Goal: Task Accomplishment & Management: Complete application form

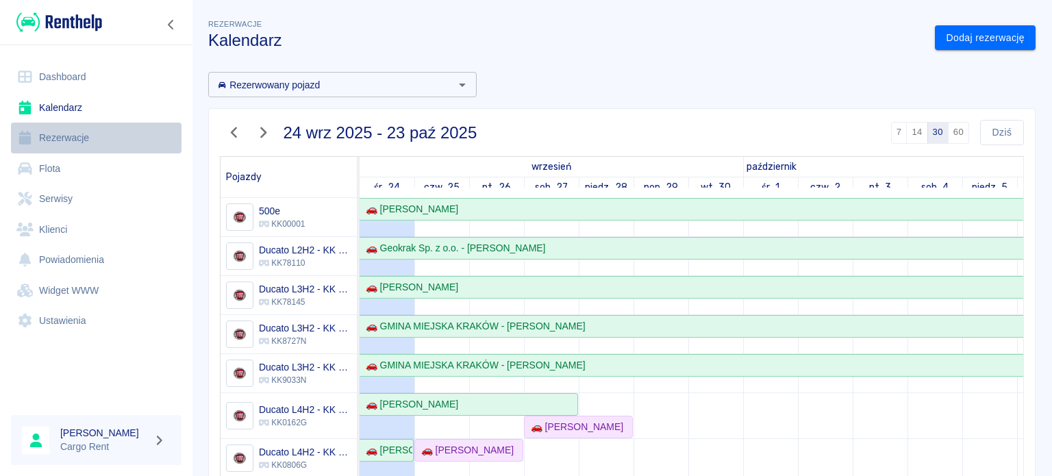
click at [49, 133] on link "Rezerwacje" at bounding box center [96, 138] width 171 height 31
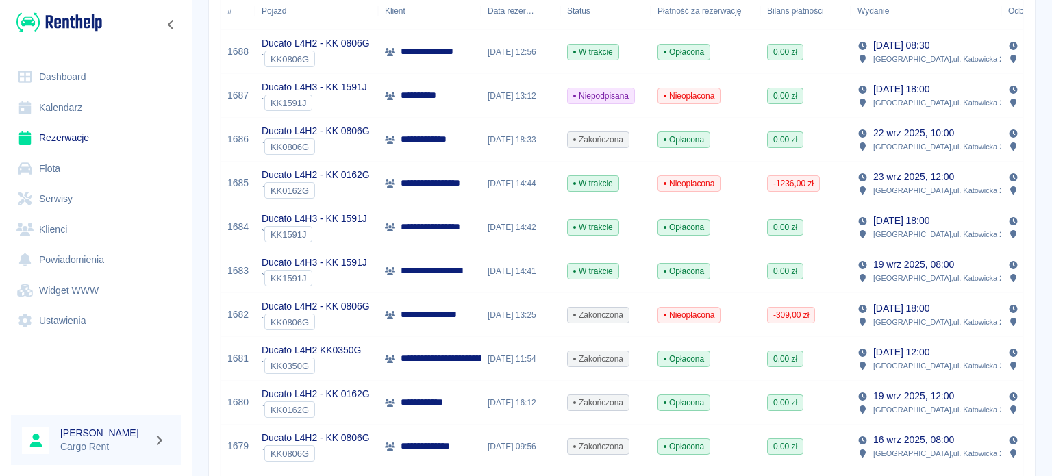
scroll to position [301, 0]
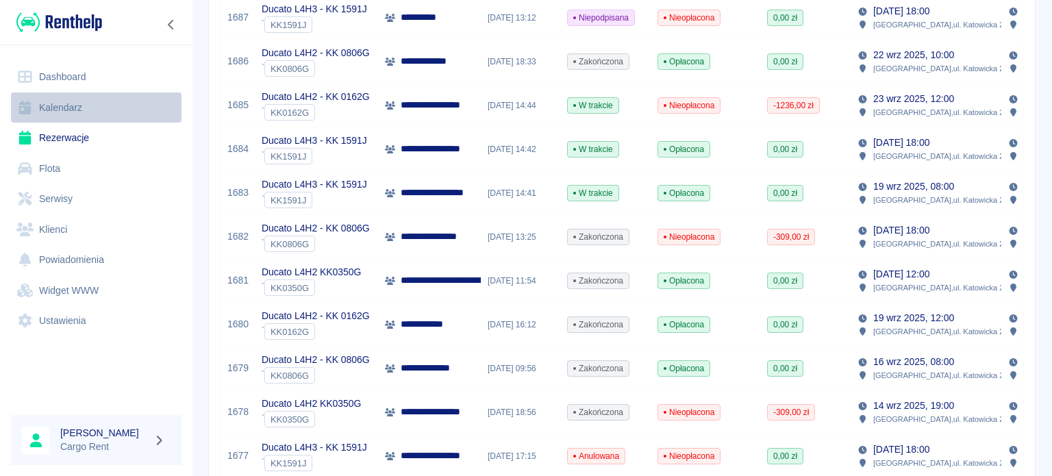
click at [97, 114] on link "Kalendarz" at bounding box center [96, 107] width 171 height 31
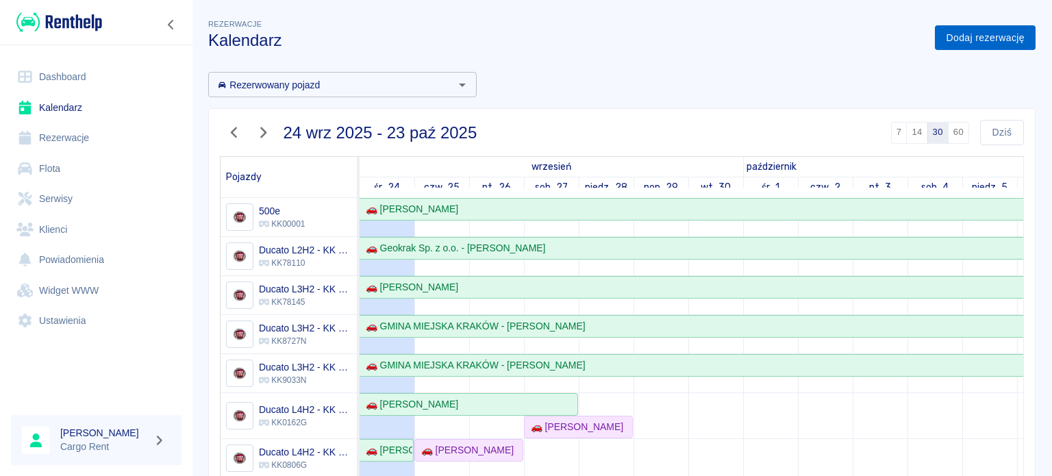
click at [959, 44] on link "Dodaj rezerwację" at bounding box center [985, 37] width 101 height 25
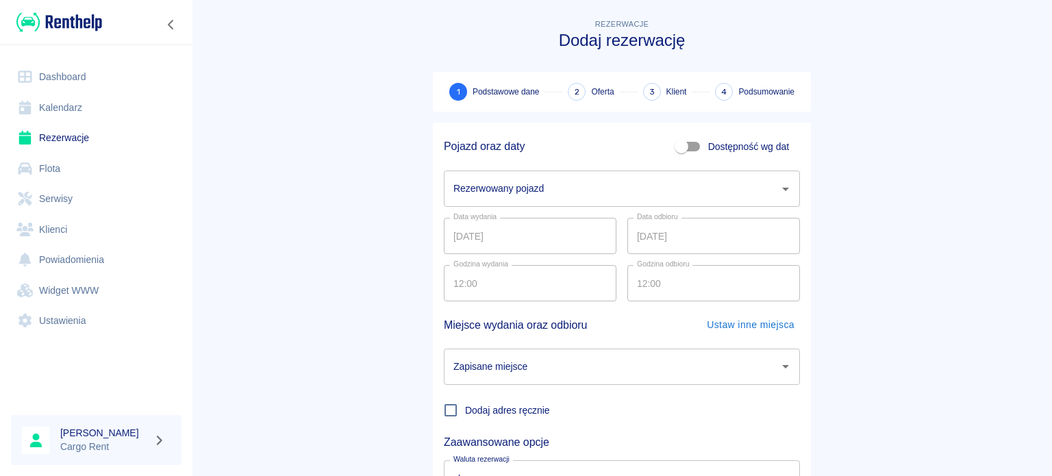
click at [532, 182] on input "Rezerwowany pojazd" at bounding box center [611, 189] width 323 height 24
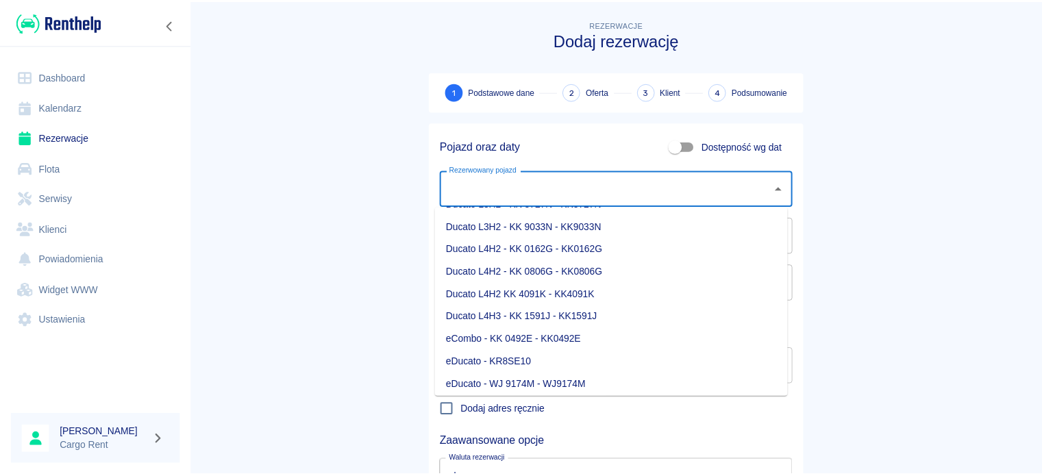
scroll to position [148, 0]
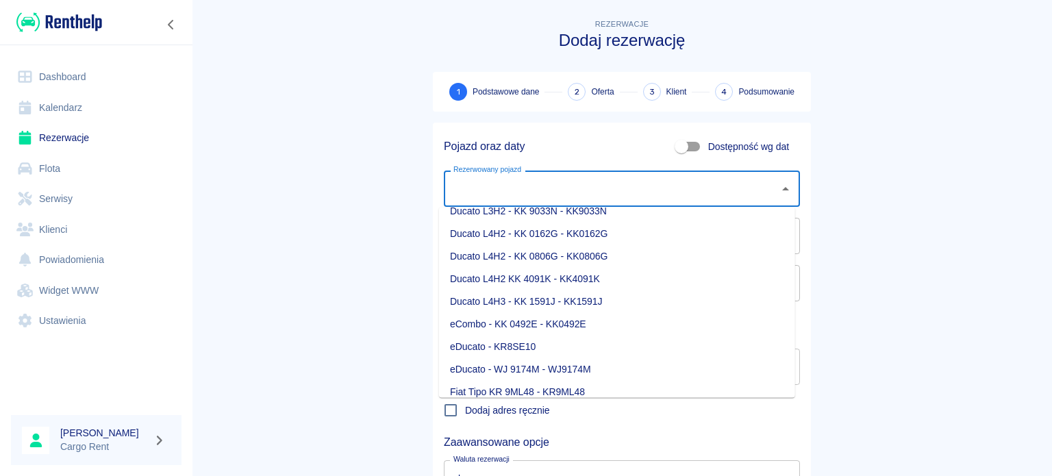
click at [576, 347] on li "eDucato - KR8SE10" at bounding box center [617, 347] width 356 height 23
type input "eDucato - KR8SE10"
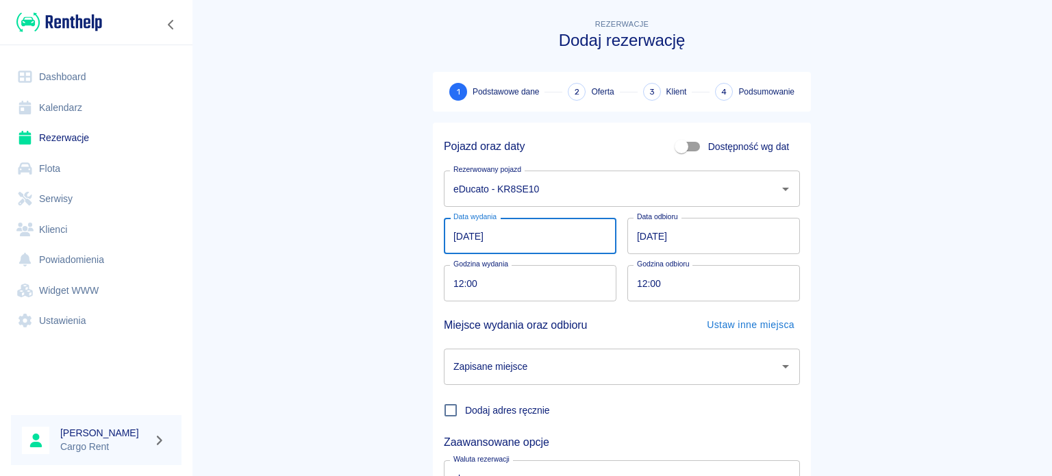
click at [459, 240] on input "[DATE]" at bounding box center [530, 236] width 173 height 36
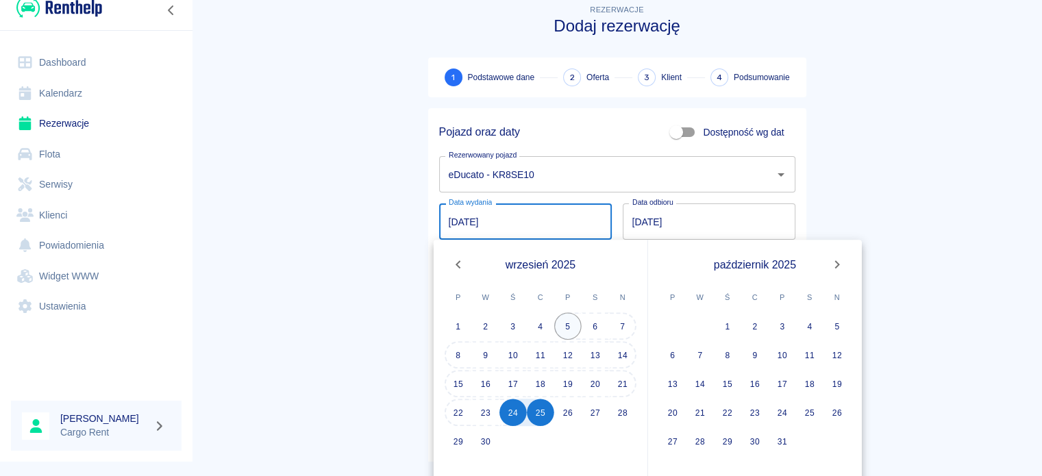
scroll to position [30, 0]
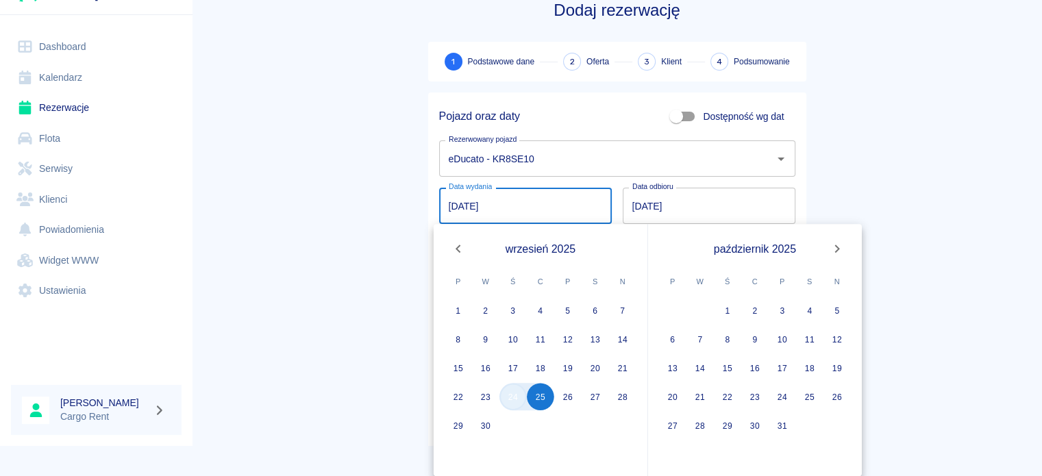
click at [510, 397] on button "24" at bounding box center [512, 396] width 27 height 27
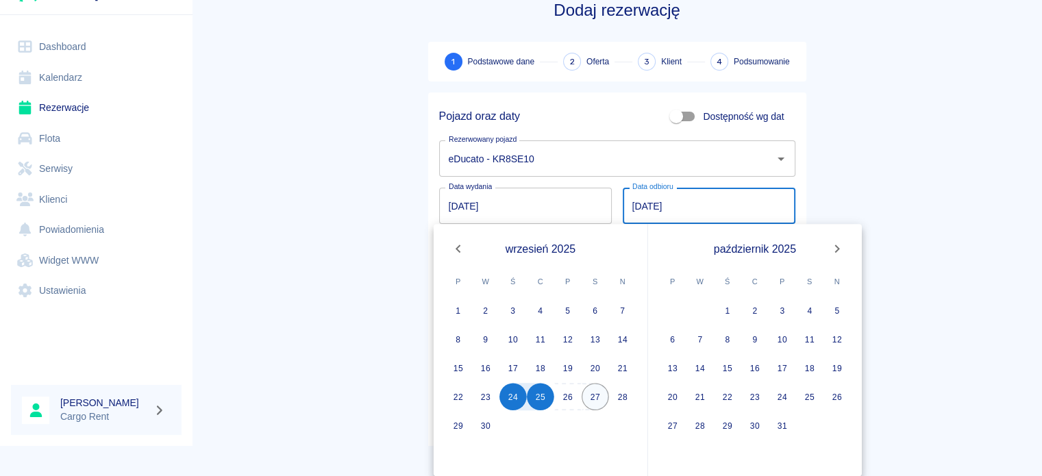
click at [598, 396] on button "27" at bounding box center [595, 396] width 27 height 27
type input "[DATE]"
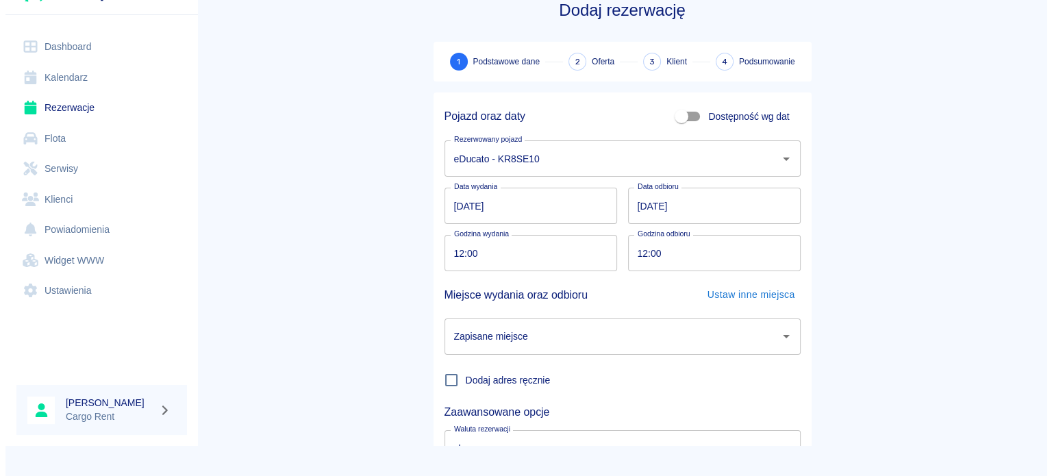
scroll to position [0, 0]
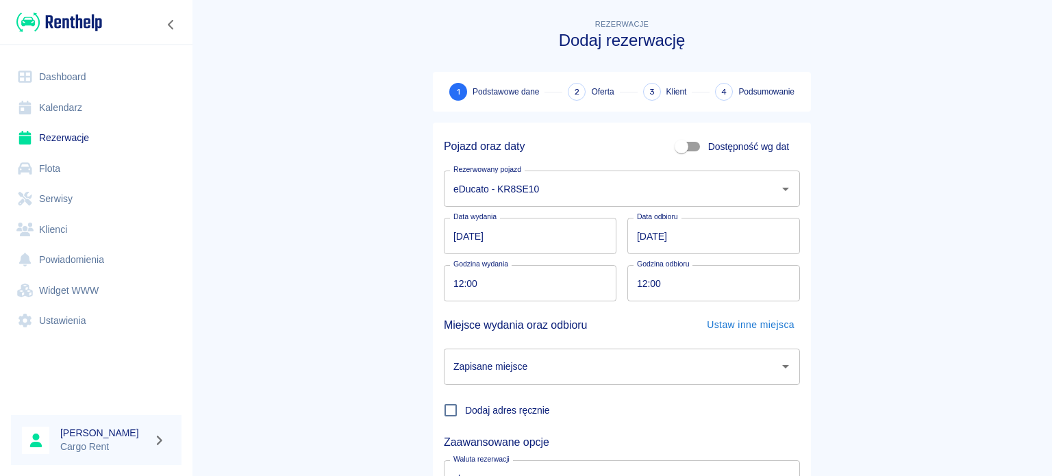
click at [452, 279] on input "12:00" at bounding box center [525, 283] width 163 height 36
type input "18:00"
click at [856, 147] on main "Rezerwacje Dodaj rezerwację 1 Podstawowe dane 2 Oferta 3 Klient 4 Podsumowanie …" at bounding box center [622, 285] width 860 height 538
click at [707, 360] on input "Zapisane miejsce" at bounding box center [611, 367] width 323 height 24
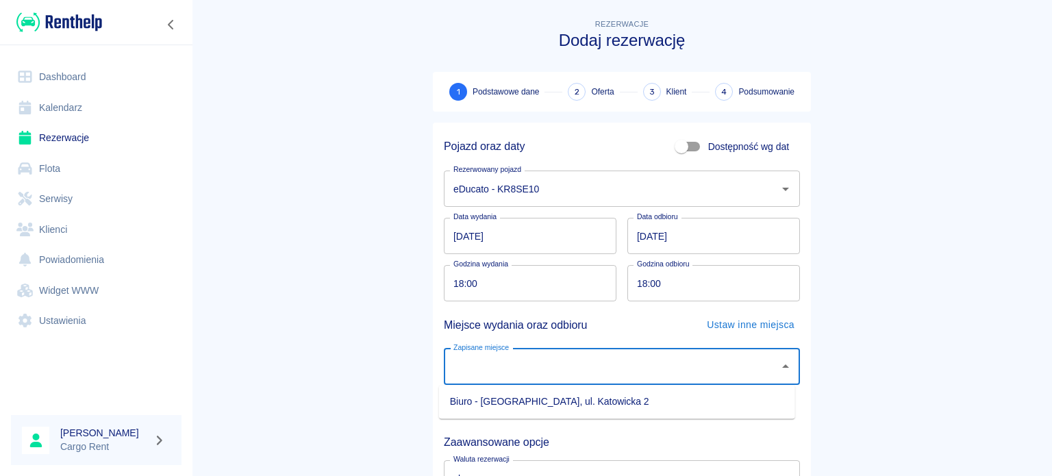
click at [662, 400] on li "Biuro - [GEOGRAPHIC_DATA], ul. Katowicka 2" at bounding box center [617, 401] width 356 height 23
type input "Biuro - [GEOGRAPHIC_DATA], ul. Katowicka 2"
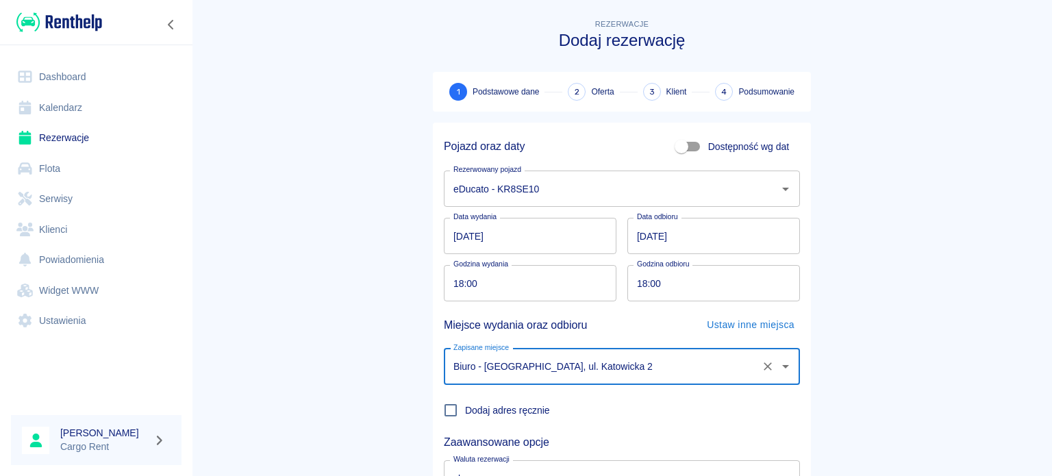
click at [373, 362] on main "Rezerwacje Dodaj rezerwację 1 Podstawowe dane 2 Oferta 3 Klient 4 Podsumowanie …" at bounding box center [622, 285] width 860 height 538
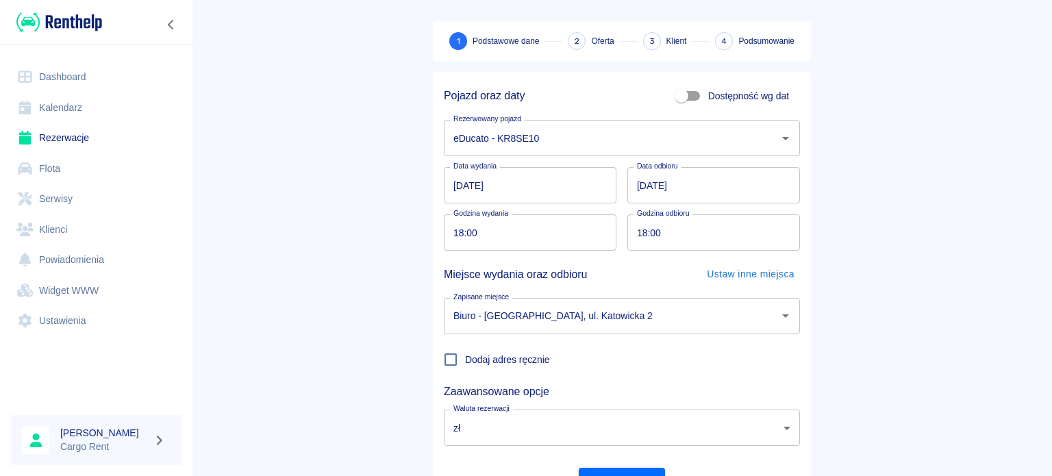
scroll to position [118, 0]
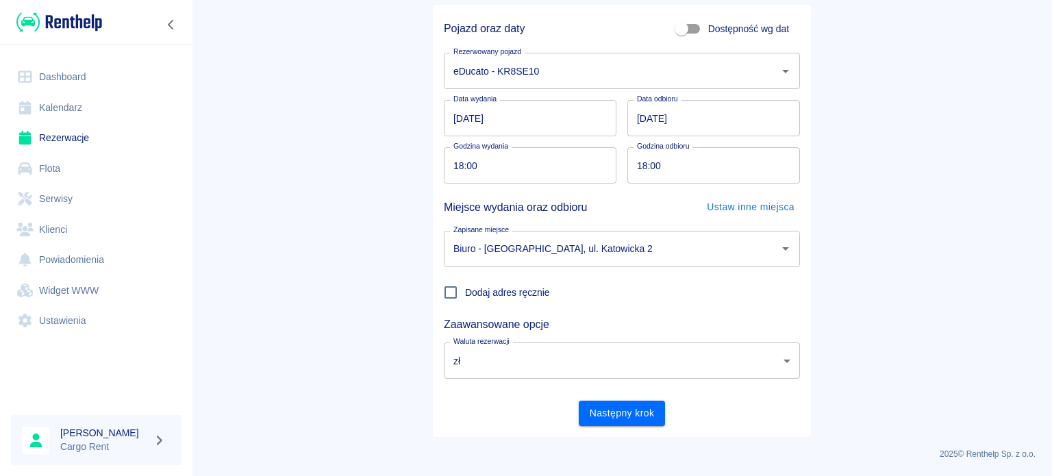
click at [642, 112] on input "[DATE]" at bounding box center [714, 118] width 173 height 36
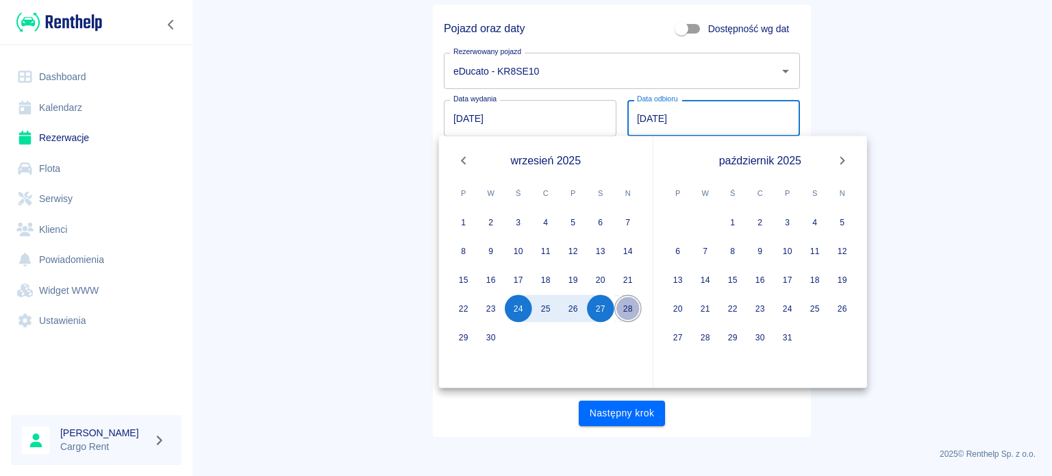
click at [621, 308] on button "28" at bounding box center [627, 308] width 27 height 27
type input "[DATE]"
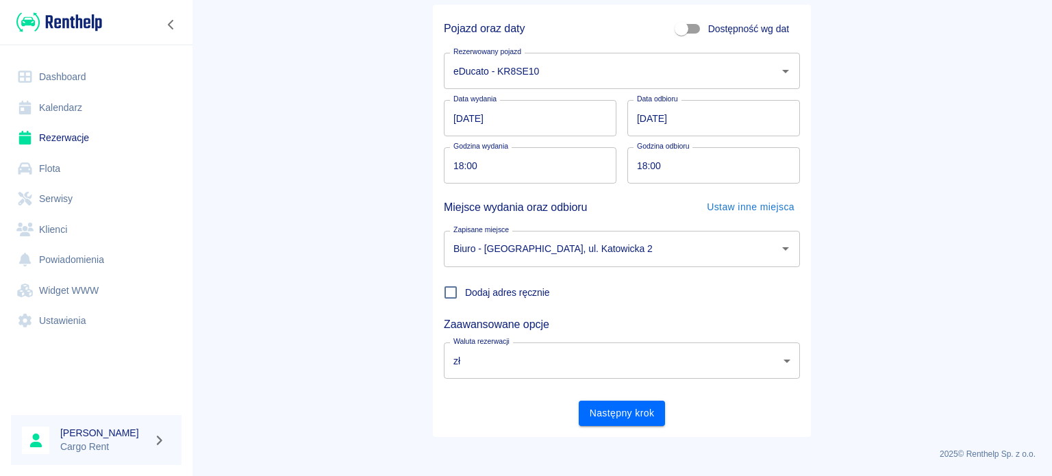
click at [973, 203] on main "Rezerwacje Dodaj rezerwację 1 Podstawowe dane 2 Oferta 3 Klient 4 Podsumowanie …" at bounding box center [622, 168] width 860 height 538
click at [632, 409] on button "Następny krok" at bounding box center [622, 413] width 87 height 25
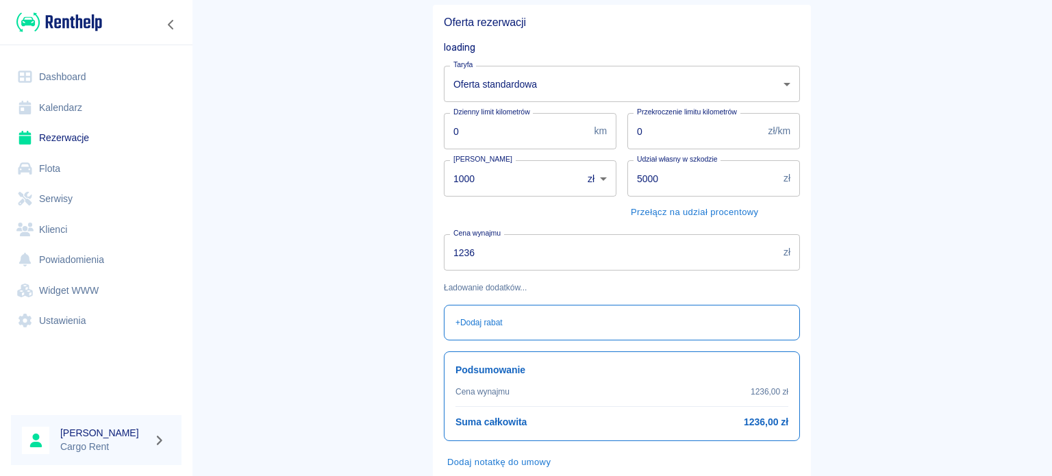
scroll to position [0, 0]
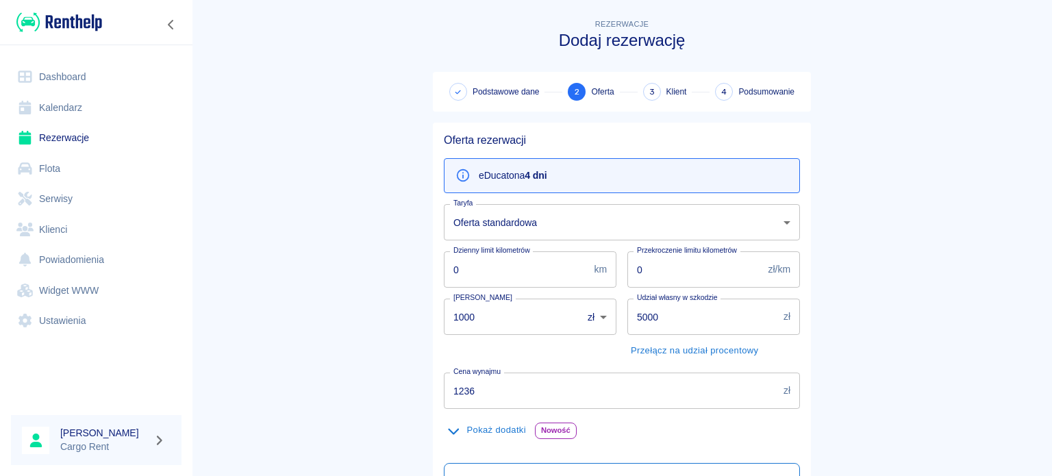
click at [506, 219] on body "Używamy plików Cookies, by zapewnić Ci najlepsze możliwe doświadczenie. Aby dow…" at bounding box center [526, 238] width 1052 height 476
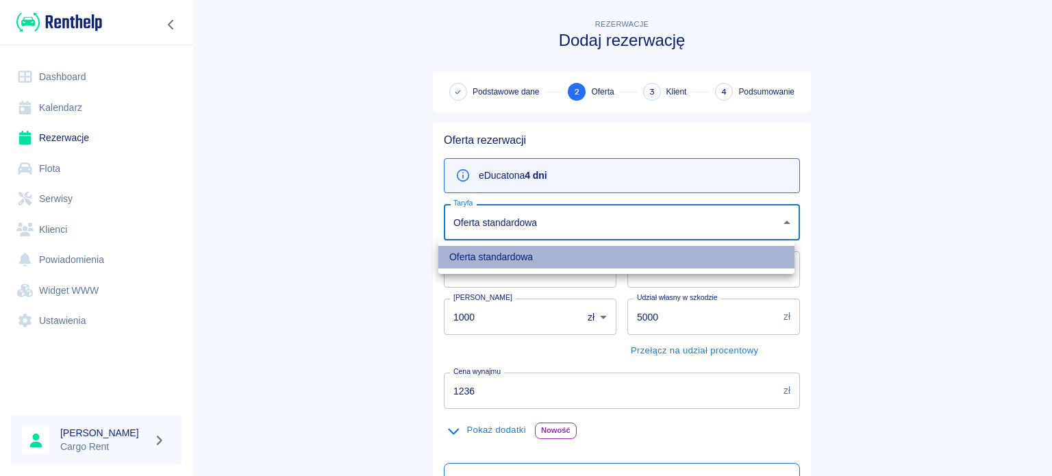
click at [496, 262] on li "Oferta standardowa" at bounding box center [616, 257] width 356 height 23
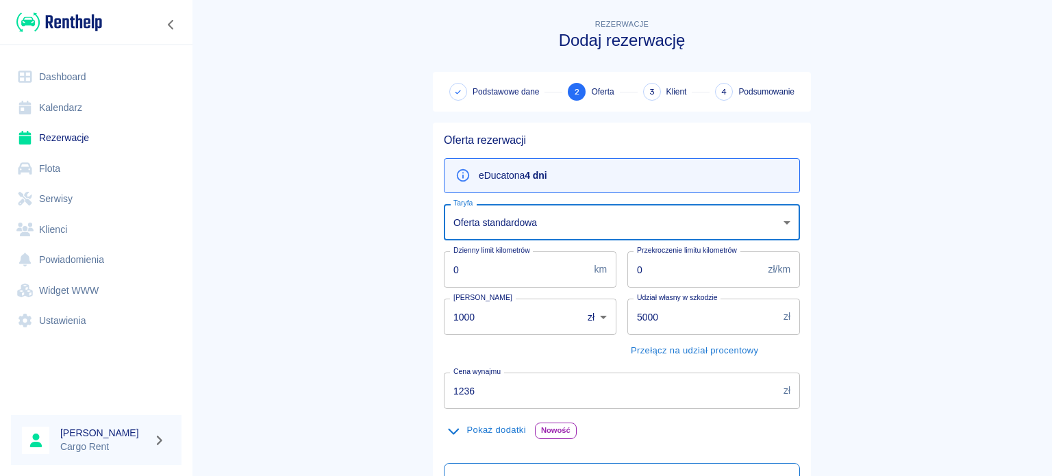
click at [371, 242] on main "Rezerwacje Dodaj rezerwację Podstawowe dane 2 Oferta 3 Klient 4 Podsumowanie Of…" at bounding box center [622, 347] width 860 height 662
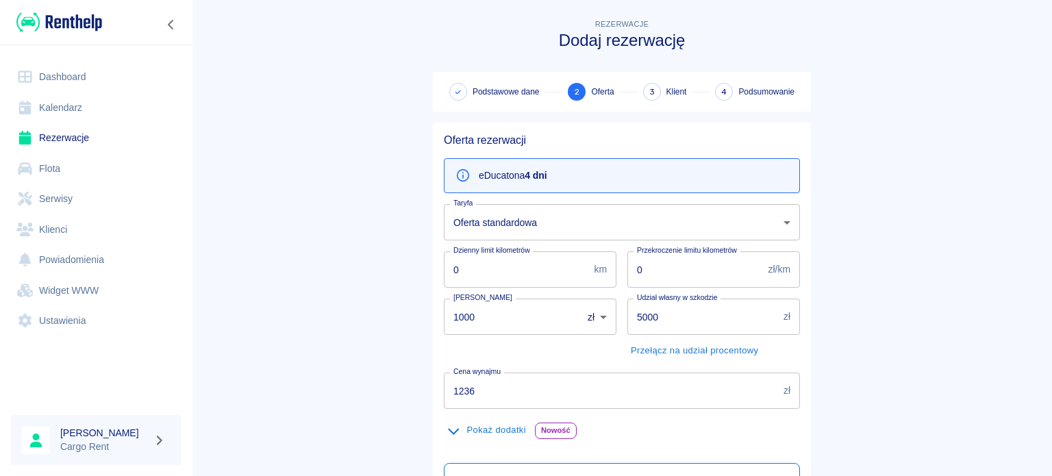
scroll to position [241, 0]
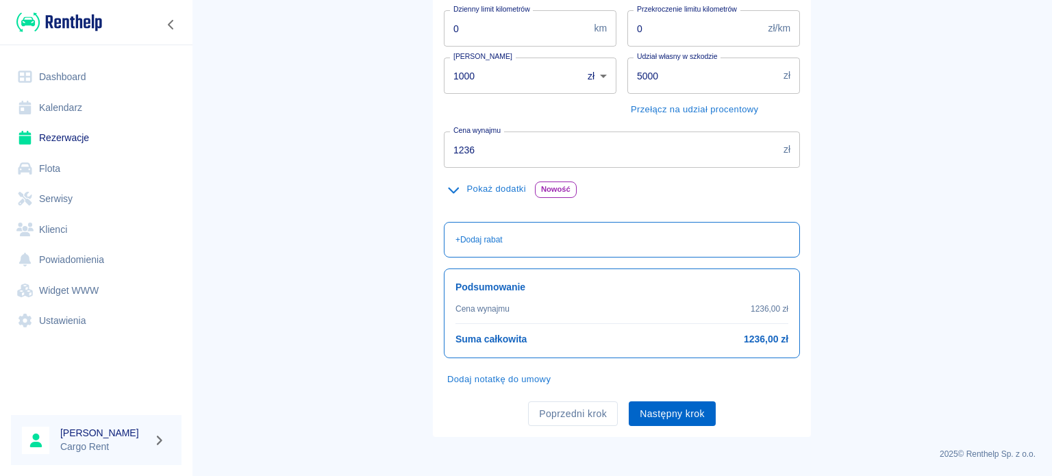
click at [683, 419] on button "Następny krok" at bounding box center [672, 413] width 87 height 25
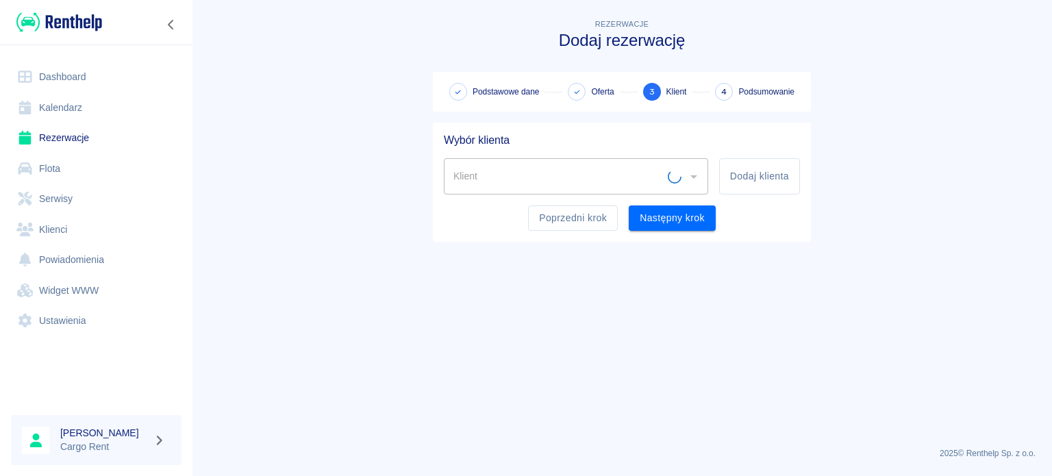
scroll to position [0, 0]
click at [657, 170] on input "Klient" at bounding box center [566, 176] width 232 height 24
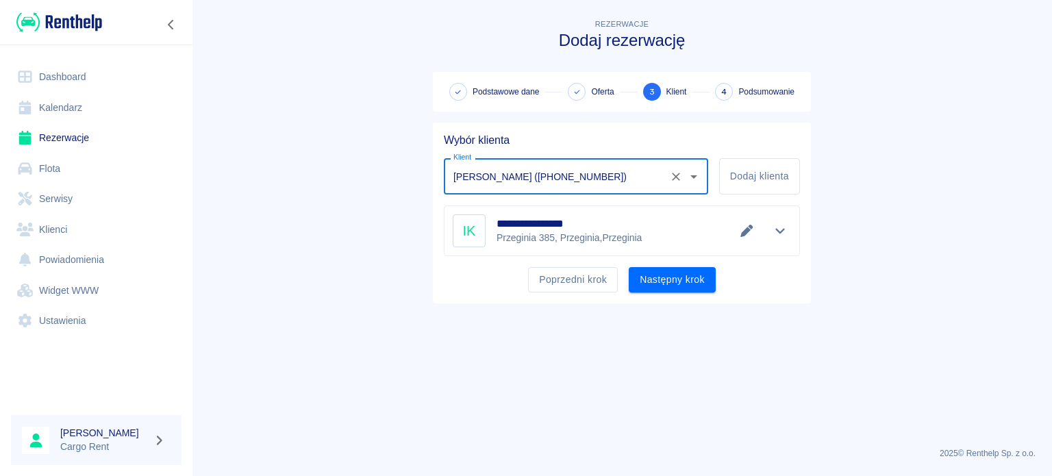
type input "[PERSON_NAME] ([PHONE_NUMBER])"
click at [680, 294] on div "**********" at bounding box center [622, 213] width 378 height 181
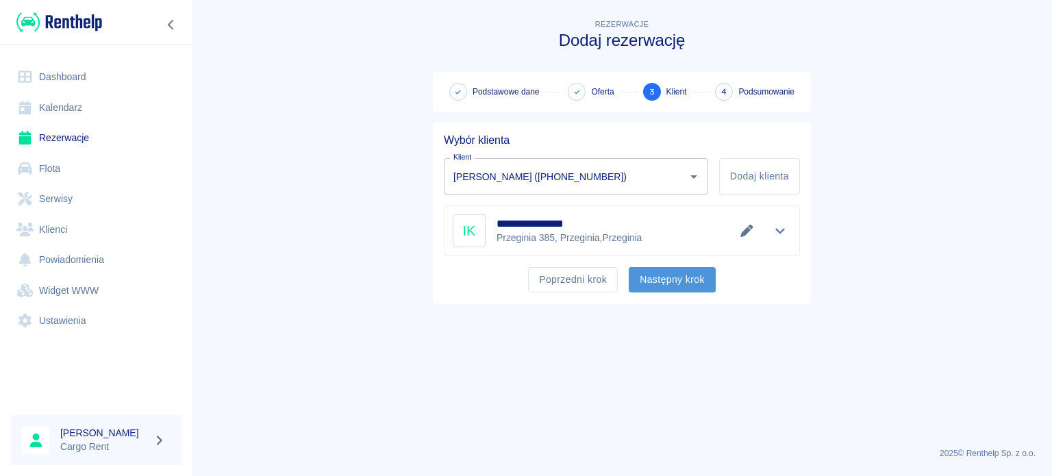
click at [683, 289] on button "Następny krok" at bounding box center [672, 279] width 87 height 25
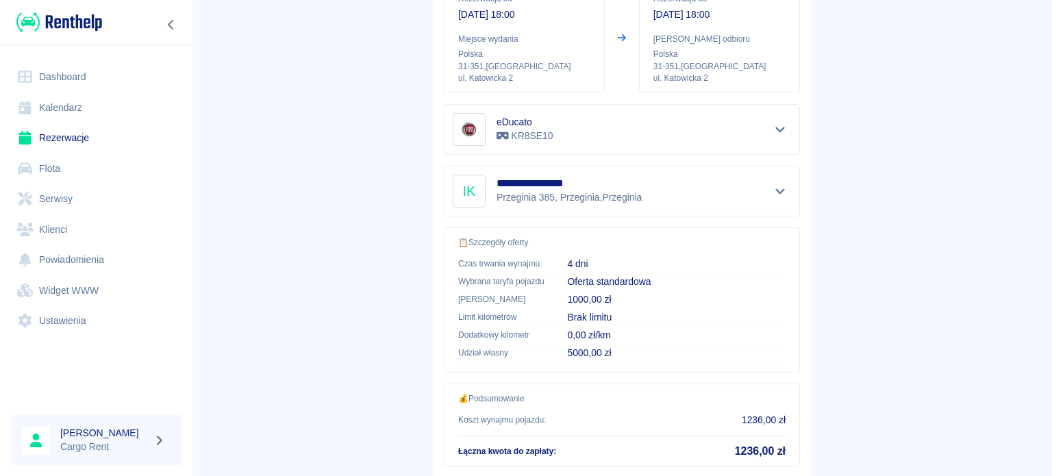
scroll to position [260, 0]
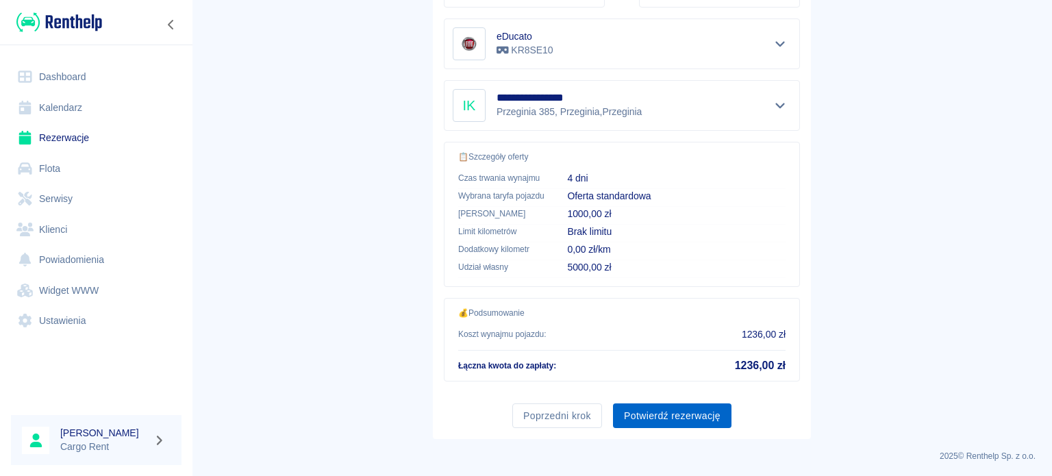
click at [704, 418] on button "Potwierdź rezerwację" at bounding box center [672, 415] width 119 height 25
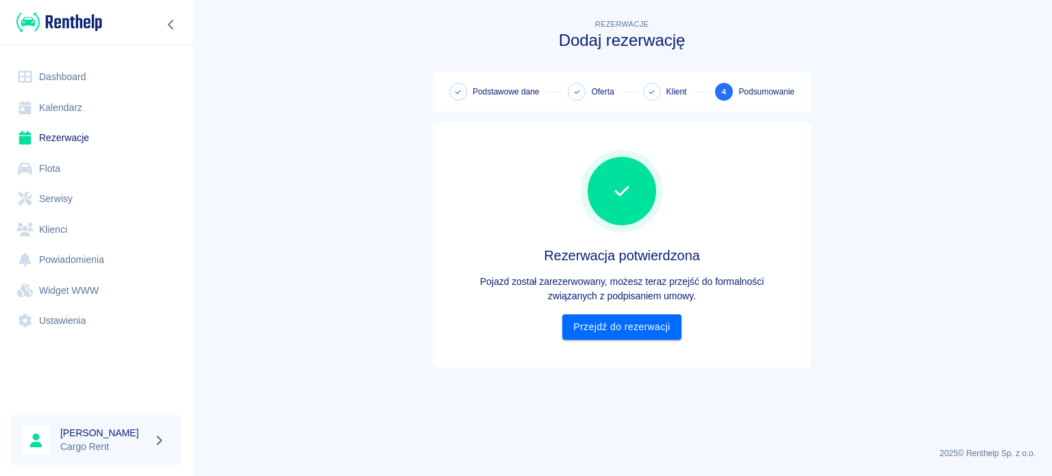
scroll to position [0, 0]
click at [598, 323] on link "Przejdź do rezerwacji" at bounding box center [621, 326] width 119 height 25
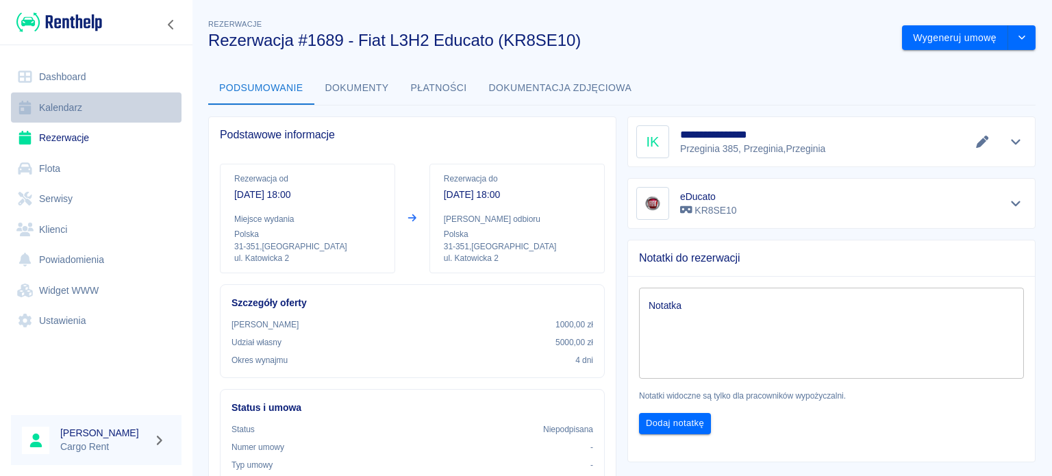
click at [73, 109] on link "Kalendarz" at bounding box center [96, 107] width 171 height 31
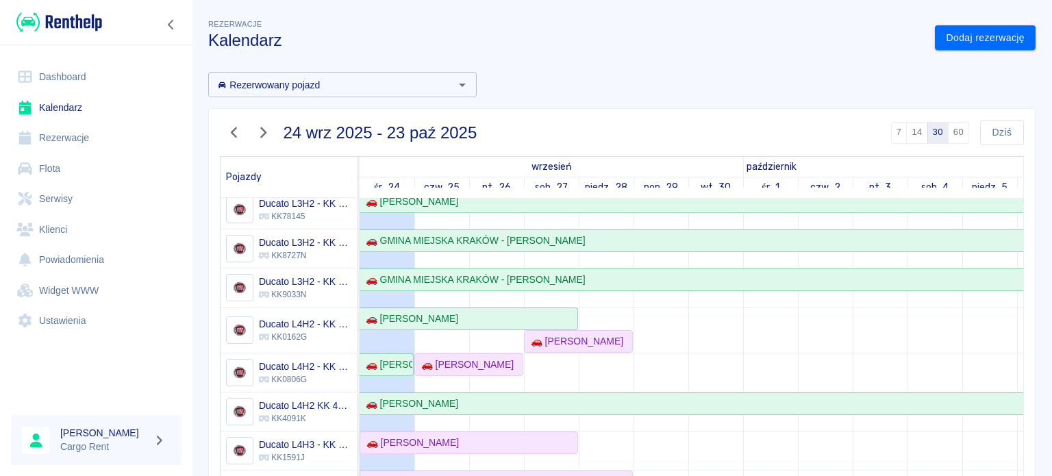
click at [42, 21] on img at bounding box center [59, 22] width 86 height 23
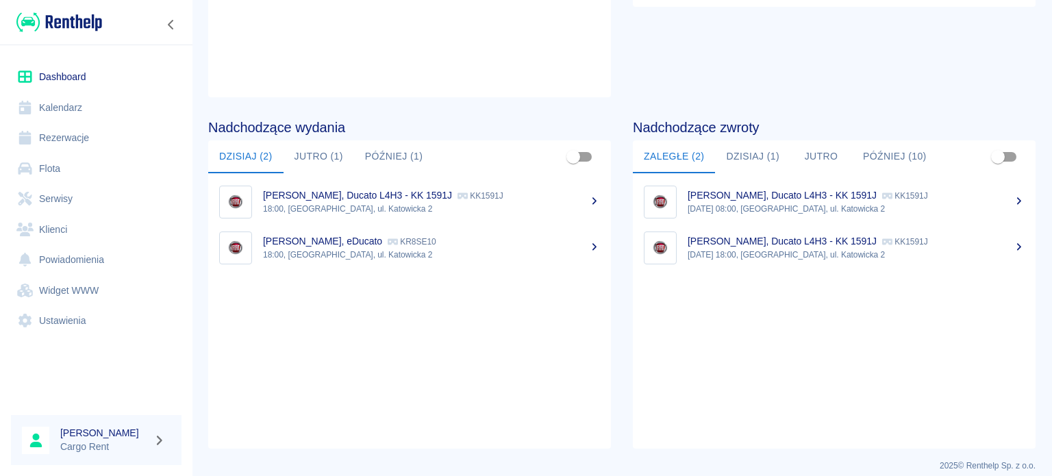
scroll to position [238, 0]
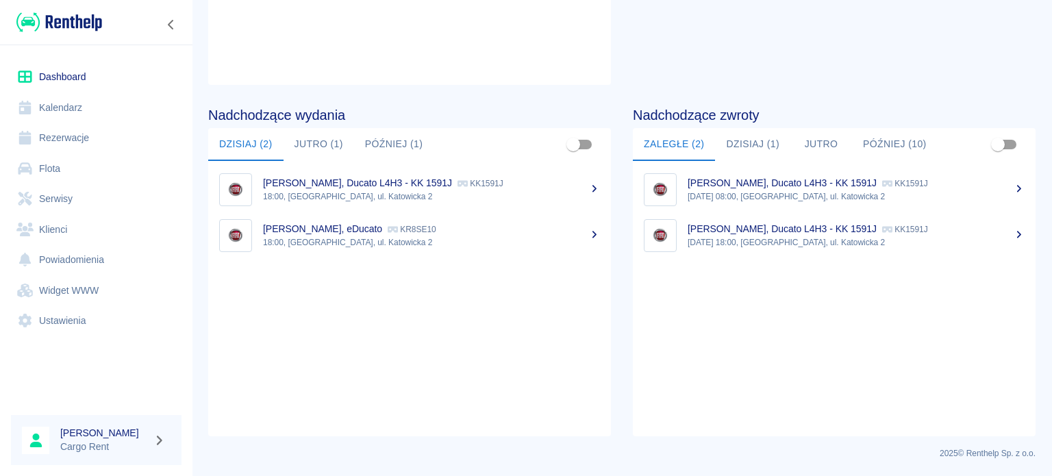
click at [66, 91] on link "Dashboard" at bounding box center [96, 77] width 171 height 31
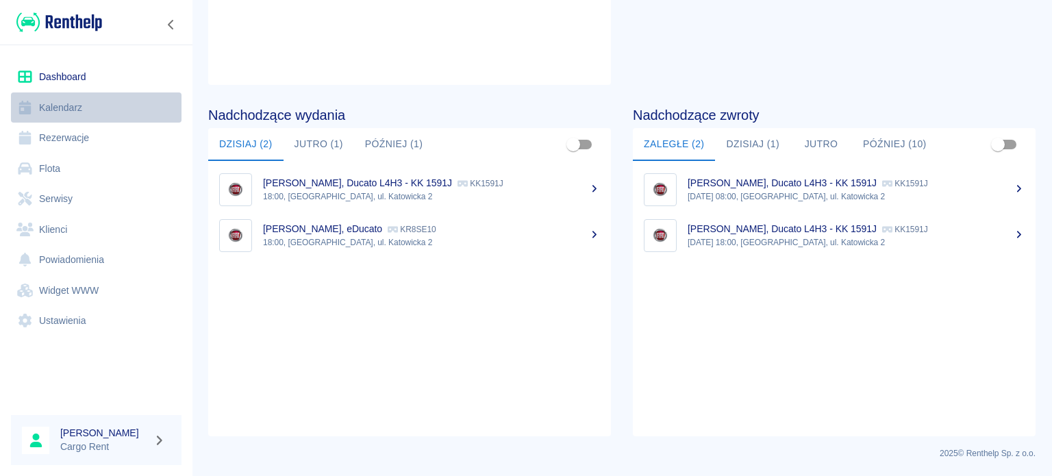
click at [69, 114] on link "Kalendarz" at bounding box center [96, 107] width 171 height 31
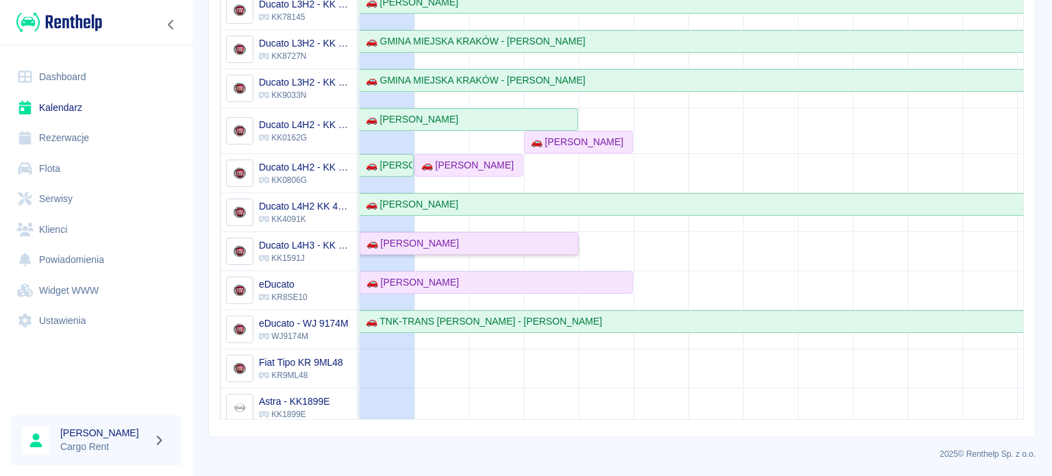
click at [421, 238] on div "🚗 [PERSON_NAME]" at bounding box center [410, 243] width 98 height 14
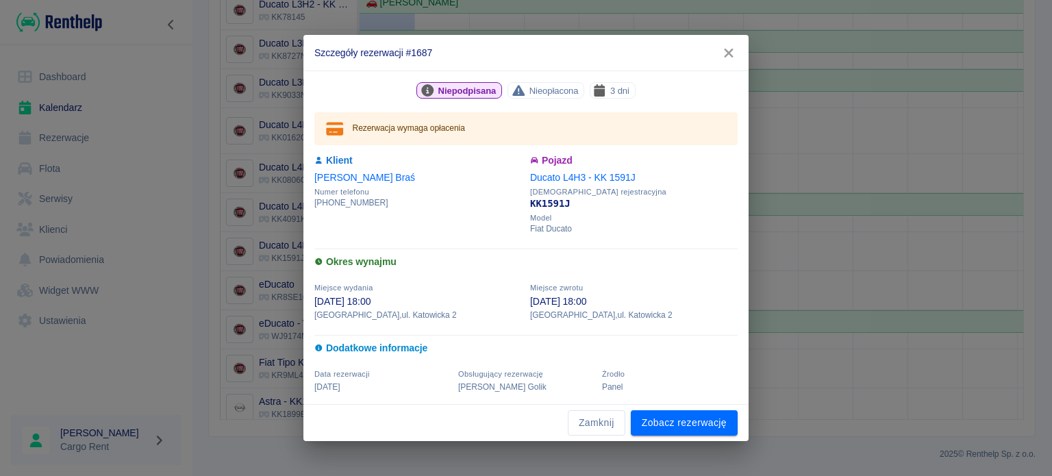
click at [720, 53] on icon "button" at bounding box center [729, 53] width 18 height 14
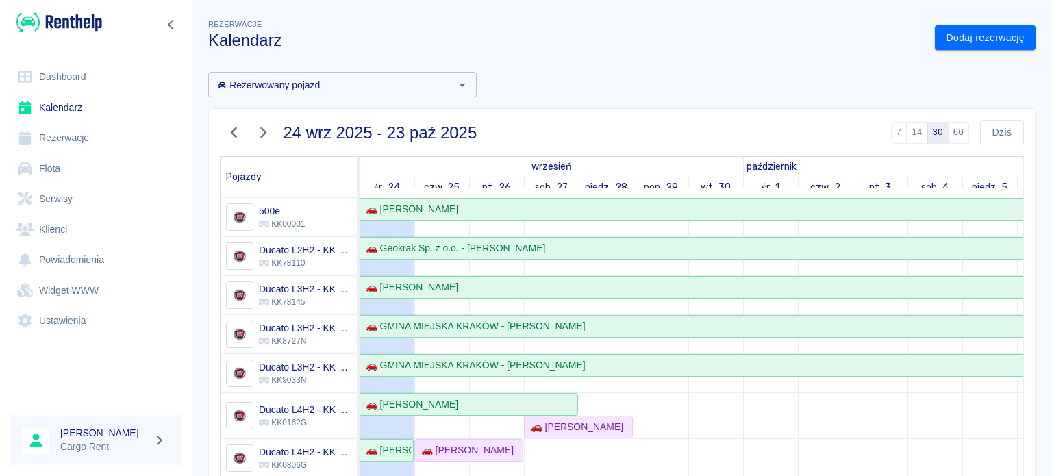
click at [235, 132] on icon "button" at bounding box center [234, 132] width 18 height 14
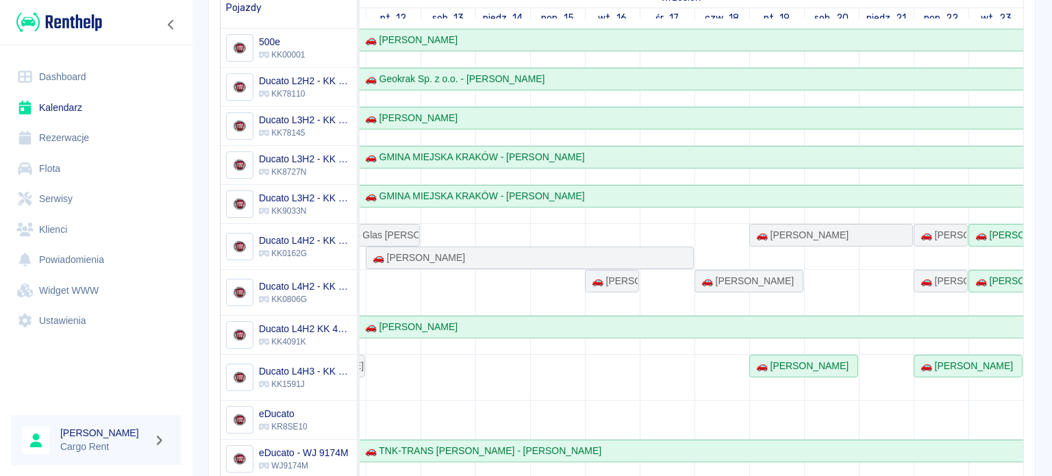
scroll to position [145, 0]
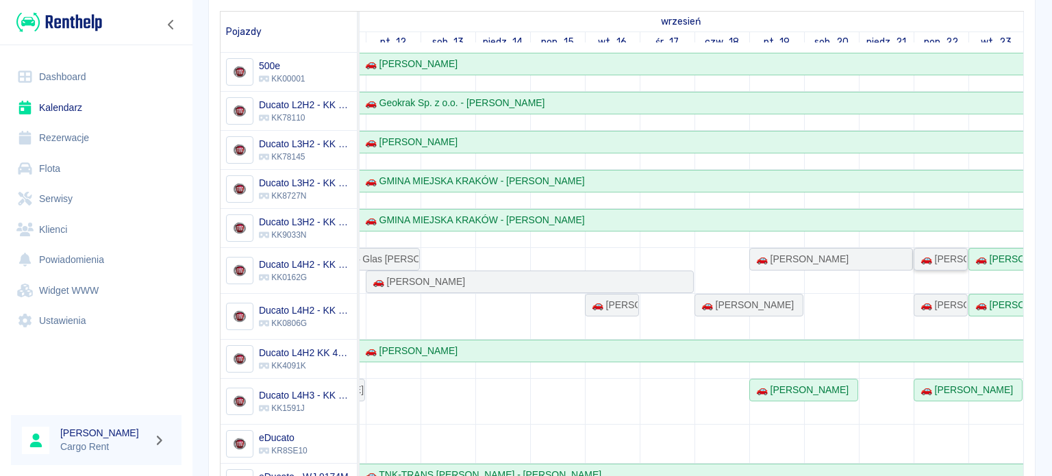
click at [930, 253] on div "🚗 [PERSON_NAME]" at bounding box center [940, 259] width 51 height 14
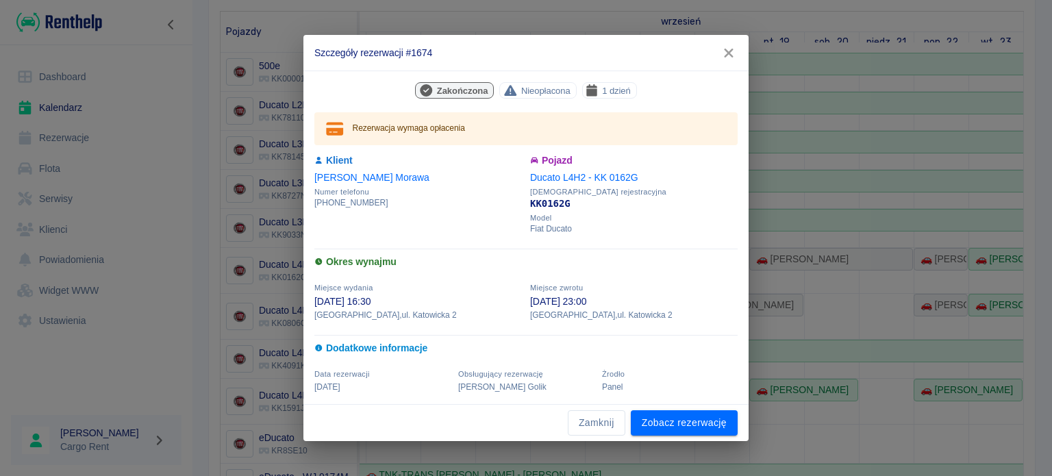
click at [735, 55] on icon "button" at bounding box center [729, 53] width 18 height 14
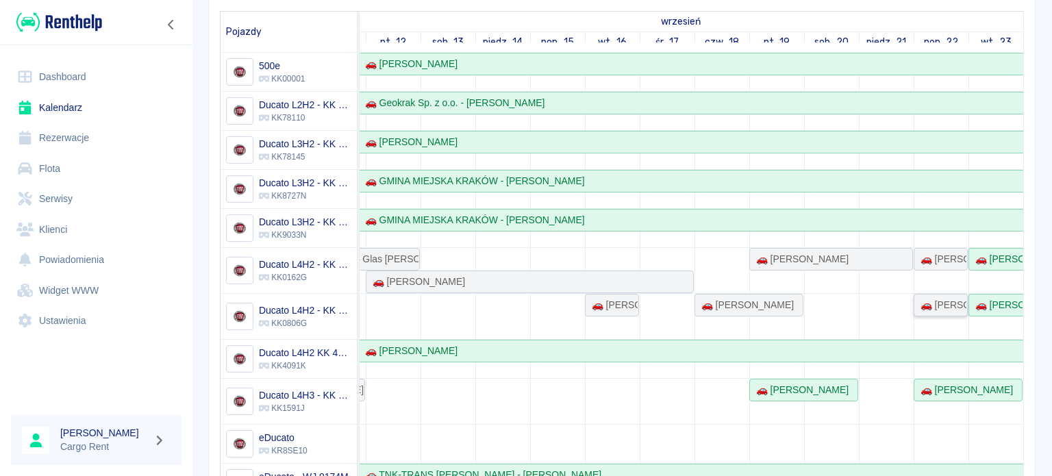
click at [921, 303] on div "🚗 [PERSON_NAME]" at bounding box center [940, 305] width 51 height 14
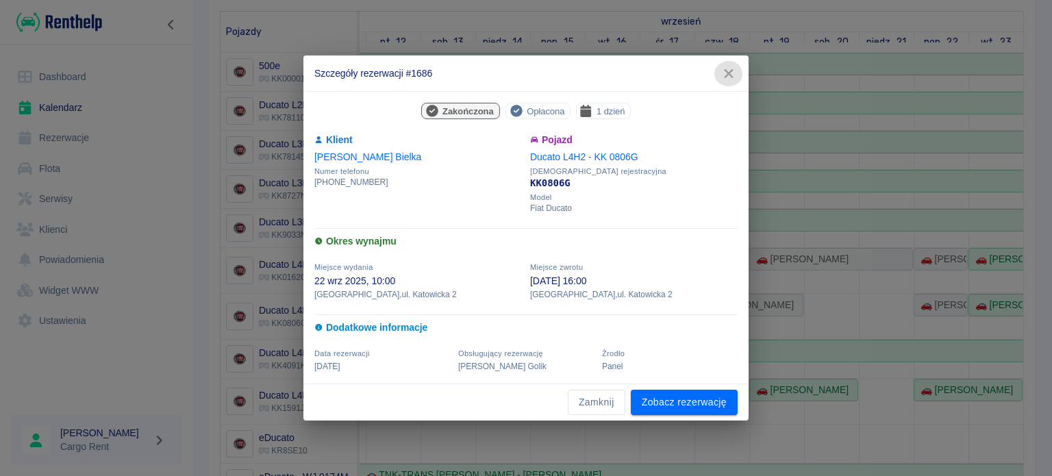
click at [723, 79] on icon "button" at bounding box center [729, 73] width 18 height 14
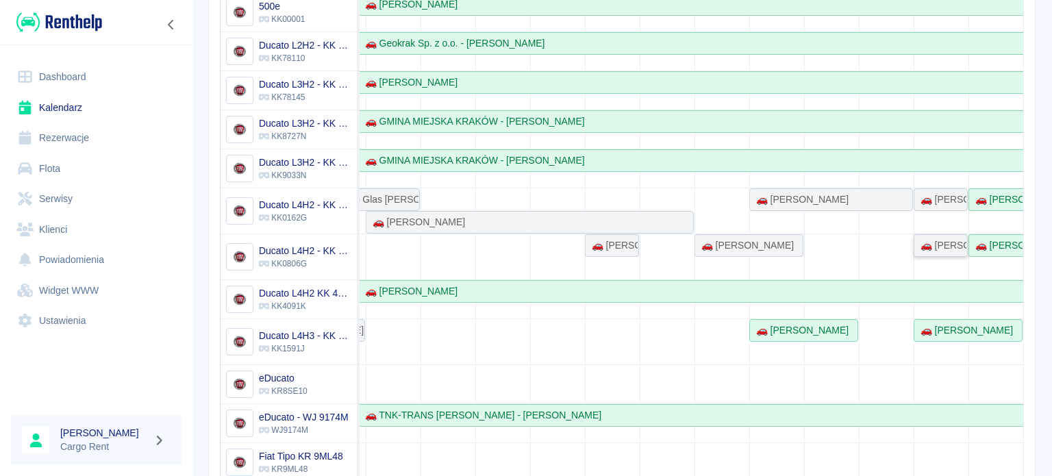
scroll to position [200, 0]
